Goal: Information Seeking & Learning: Learn about a topic

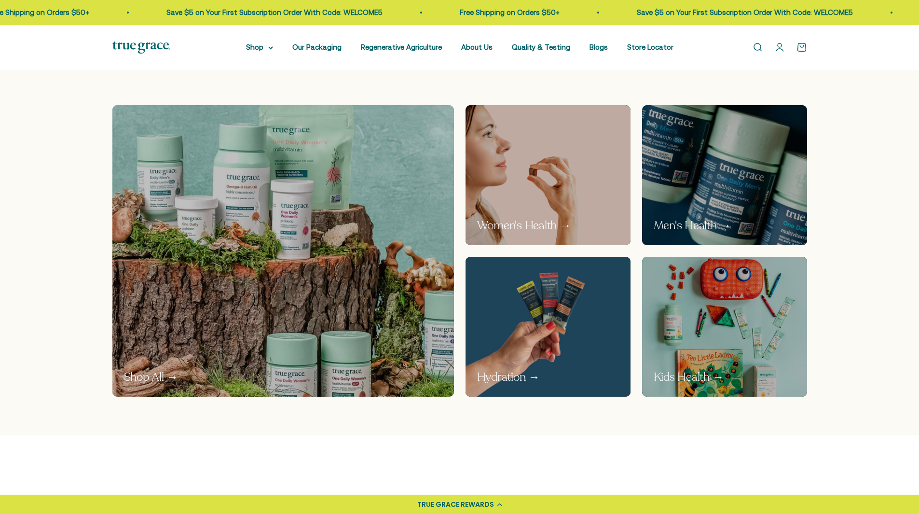
scroll to position [531, 0]
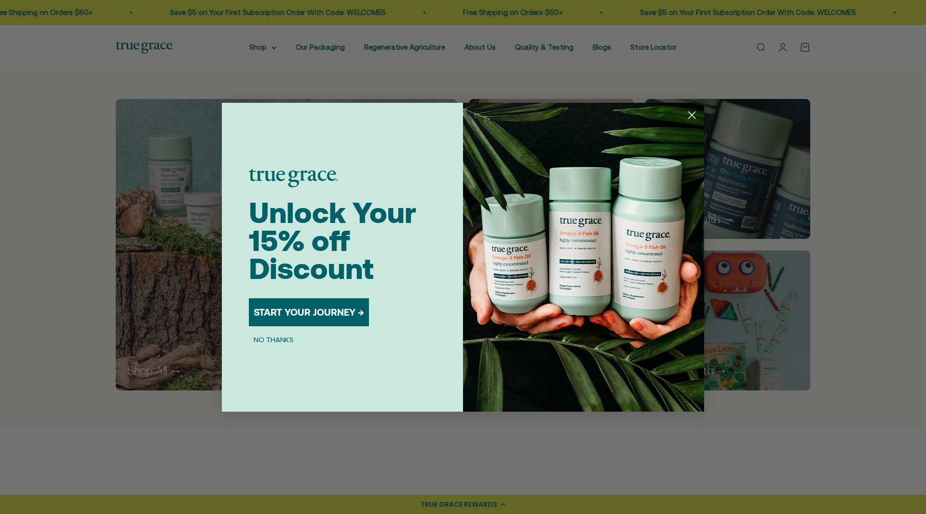
click at [692, 113] on circle "Close dialog" at bounding box center [692, 115] width 16 height 16
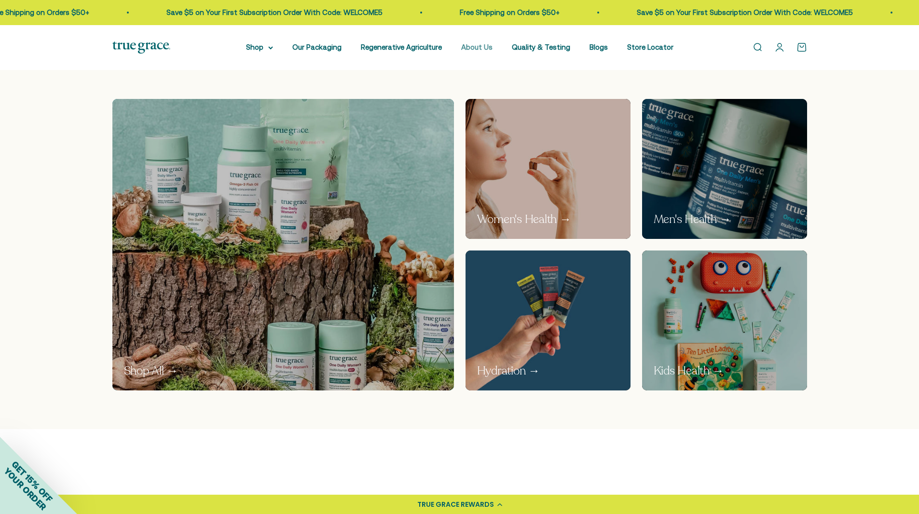
click at [477, 47] on link "About Us" at bounding box center [476, 47] width 31 height 8
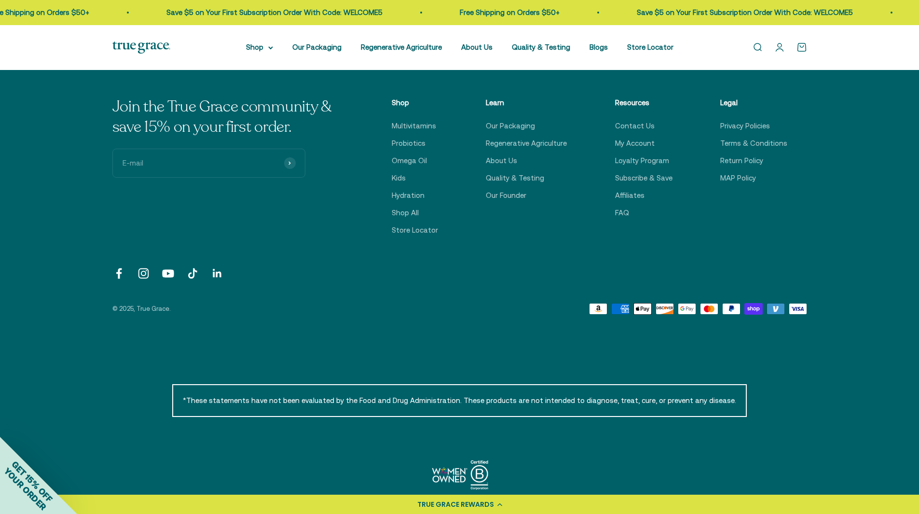
scroll to position [2434, 0]
